Goal: Navigation & Orientation: Find specific page/section

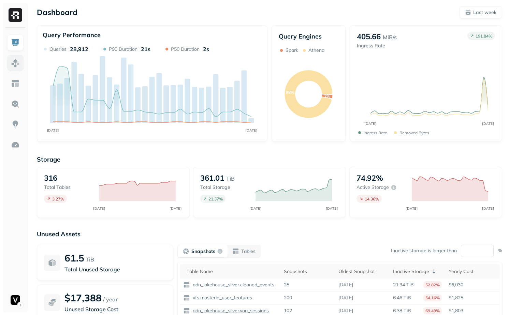
click at [14, 61] on img at bounding box center [15, 63] width 9 height 9
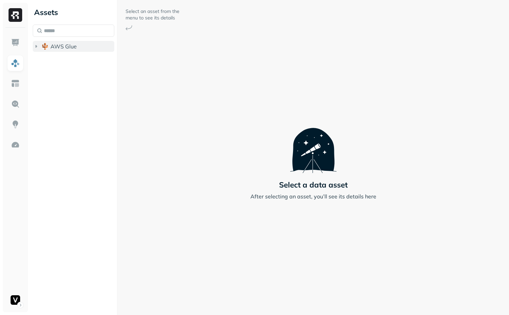
click at [60, 52] on button "AWS Glue" at bounding box center [74, 46] width 82 height 11
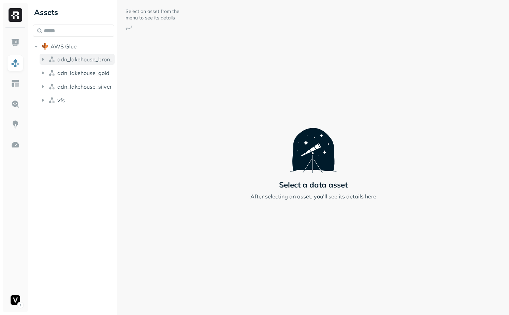
click at [63, 61] on span "adn_lakehouse_bronze" at bounding box center [85, 59] width 57 height 7
click at [69, 63] on button "adn_lakehouse_bronze" at bounding box center [77, 59] width 75 height 11
click at [69, 90] on span "adn_lakehouse_silver" at bounding box center [84, 86] width 55 height 7
click at [70, 102] on span "Tables" at bounding box center [63, 99] width 17 height 7
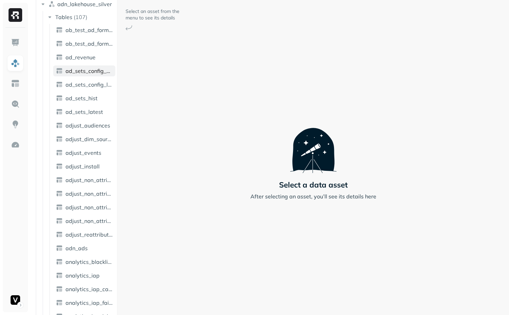
scroll to position [82, 0]
click at [172, 172] on div "Assets AWS Glue adn_lakehouse_bronze adn_lakehouse_gold adn_lakehouse_silver Ta…" at bounding box center [269, 157] width 479 height 315
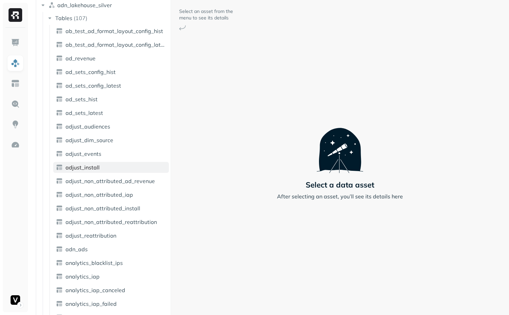
click at [115, 165] on link "adjust_install" at bounding box center [111, 167] width 116 height 11
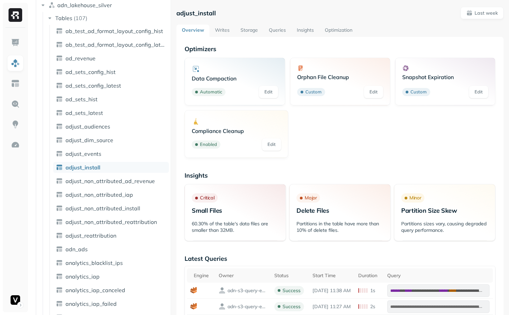
click at [239, 30] on link "Storage" at bounding box center [249, 31] width 28 height 12
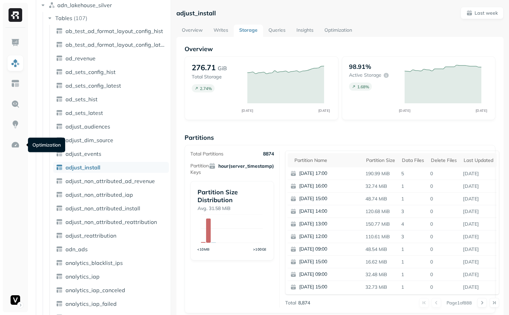
click at [7, 142] on ul at bounding box center [15, 171] width 17 height 274
click at [17, 145] on img at bounding box center [15, 145] width 9 height 9
